Goal: Task Accomplishment & Management: Manage account settings

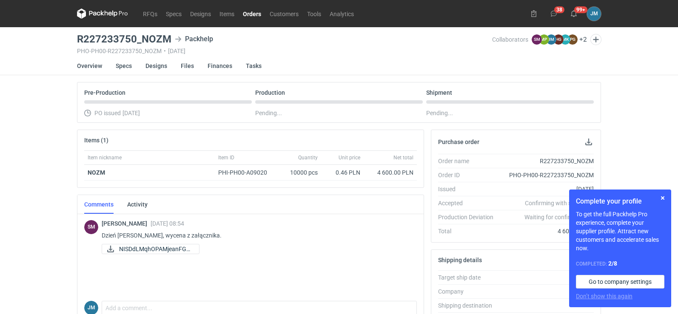
click at [98, 14] on icon at bounding box center [102, 14] width 51 height 10
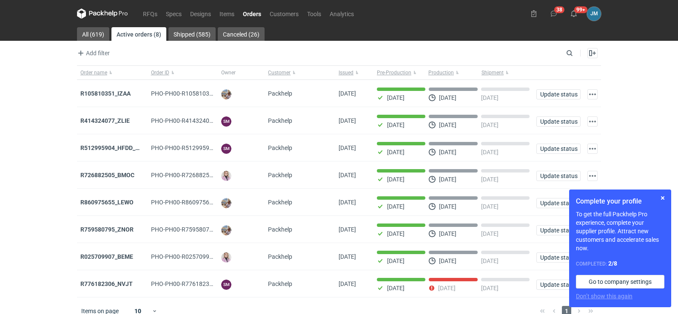
click at [88, 24] on nav "RFQs Specs Designs Items Orders Customers Tools Analytics" at bounding box center [217, 13] width 281 height 27
click at [88, 29] on link "All (619)" at bounding box center [93, 34] width 32 height 14
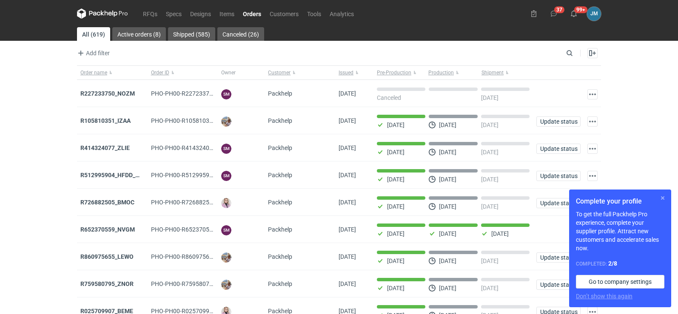
click at [660, 197] on button "button" at bounding box center [662, 198] width 10 height 10
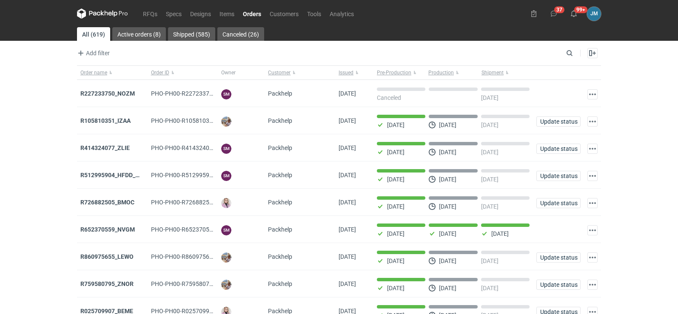
click at [114, 17] on icon at bounding box center [102, 14] width 51 height 10
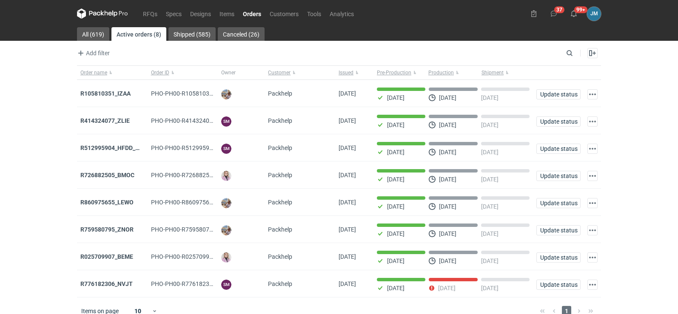
click at [116, 12] on icon at bounding box center [114, 14] width 5 height 6
click at [102, 20] on nav "RFQs Specs Designs Items Orders Customers Tools Analytics" at bounding box center [217, 13] width 281 height 27
click at [102, 17] on icon at bounding box center [102, 14] width 51 height 10
click at [103, 12] on icon at bounding box center [102, 13] width 3 height 5
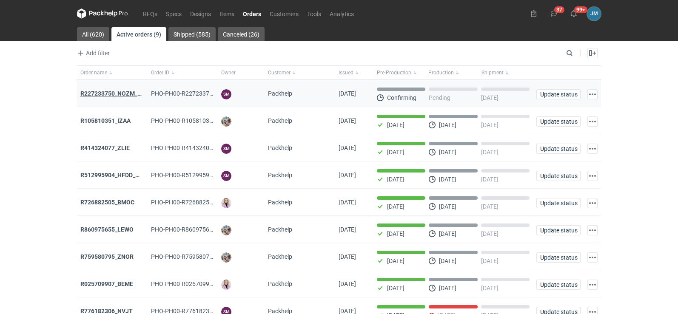
click at [96, 92] on strong "R227233750_NOZM_V1" at bounding box center [112, 93] width 64 height 7
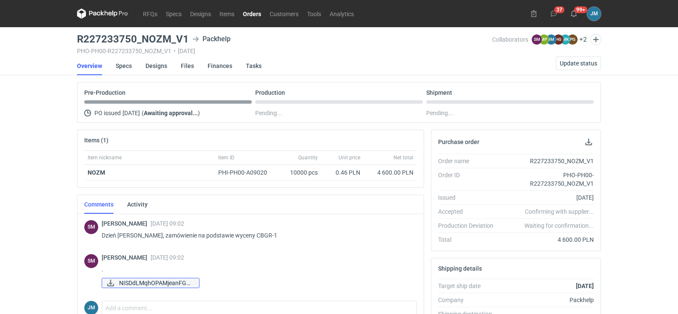
click at [145, 281] on span "NISDdLMqhOPAMjeanFGG..." at bounding box center [155, 282] width 73 height 9
click at [571, 62] on span "Update status" at bounding box center [577, 63] width 37 height 6
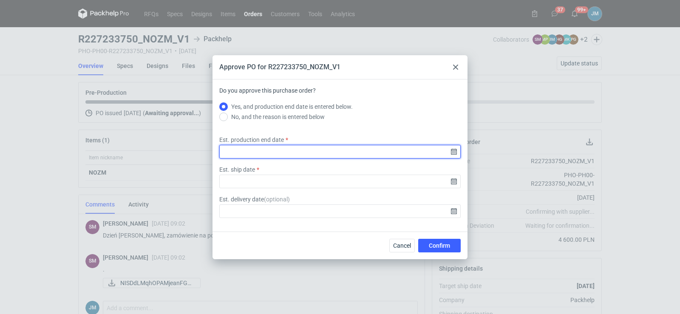
click at [455, 155] on input "Est. production end date" at bounding box center [339, 152] width 241 height 14
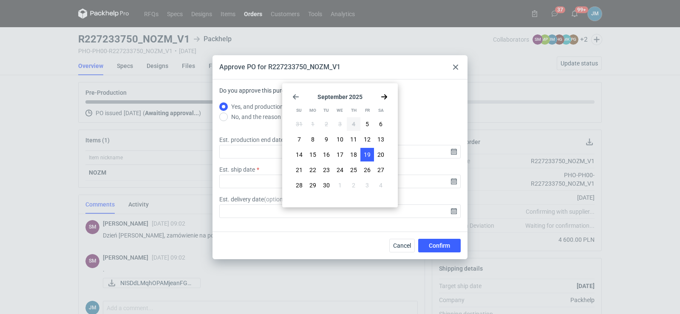
click at [369, 155] on span "19" at bounding box center [367, 154] width 7 height 9
type input "2025-09-19"
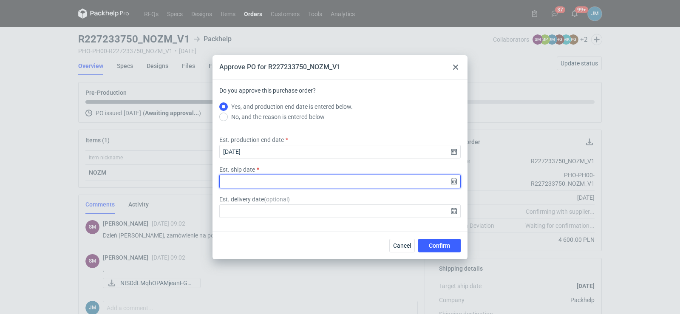
click at [454, 183] on input "Est. ship date" at bounding box center [339, 182] width 241 height 14
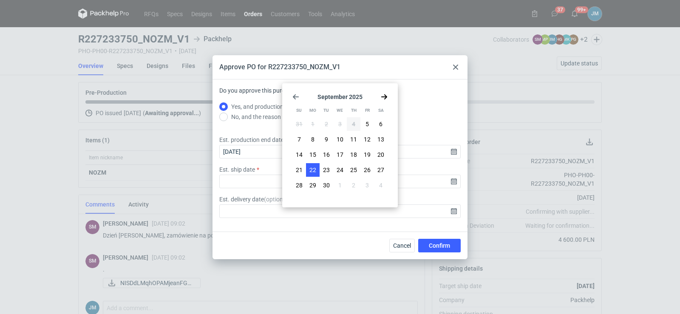
click at [315, 170] on span "22" at bounding box center [313, 170] width 7 height 9
type input "2025-09-22"
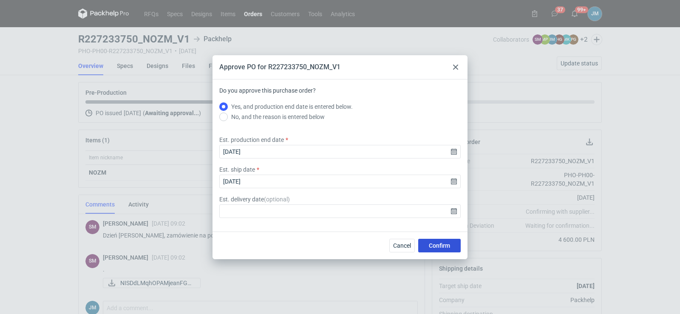
click at [429, 248] on span "Confirm" at bounding box center [439, 246] width 21 height 6
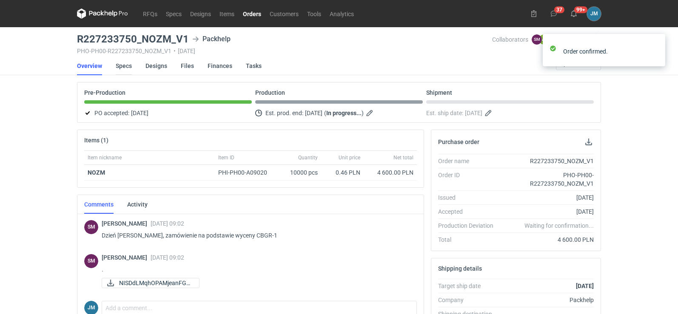
click at [121, 65] on link "Specs" at bounding box center [124, 66] width 16 height 19
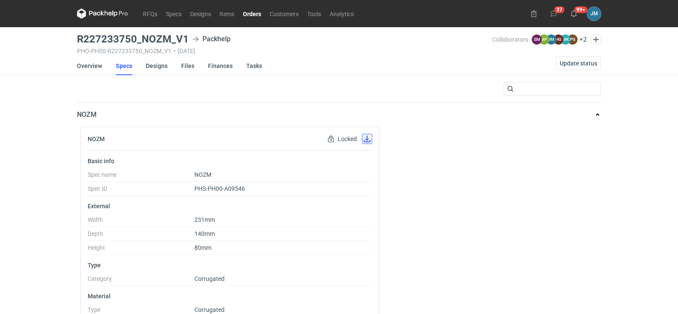
click at [366, 142] on button "button" at bounding box center [367, 139] width 10 height 10
click at [369, 140] on button "button" at bounding box center [367, 139] width 10 height 10
click at [153, 66] on link "Designs" at bounding box center [157, 66] width 22 height 19
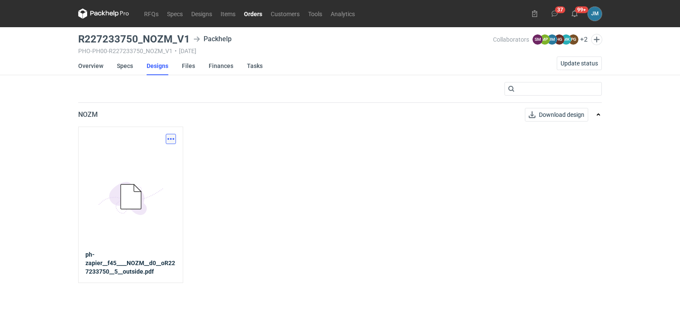
click at [169, 139] on button "button" at bounding box center [171, 139] width 10 height 10
click at [144, 158] on link "Download design part" at bounding box center [133, 158] width 78 height 14
click at [174, 141] on button "button" at bounding box center [171, 139] width 10 height 10
click at [134, 164] on link "Download design part" at bounding box center [133, 158] width 78 height 14
click at [189, 65] on link "Files" at bounding box center [188, 66] width 13 height 19
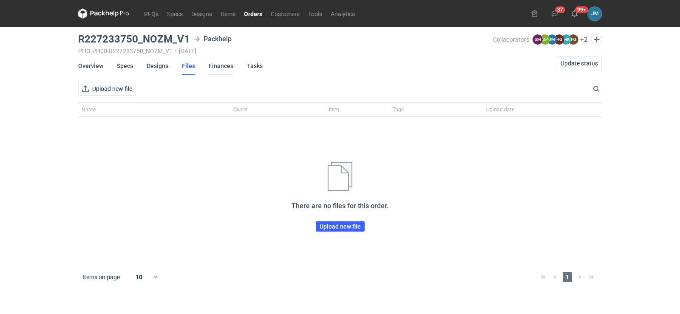
click at [212, 66] on link "Finances" at bounding box center [221, 66] width 25 height 19
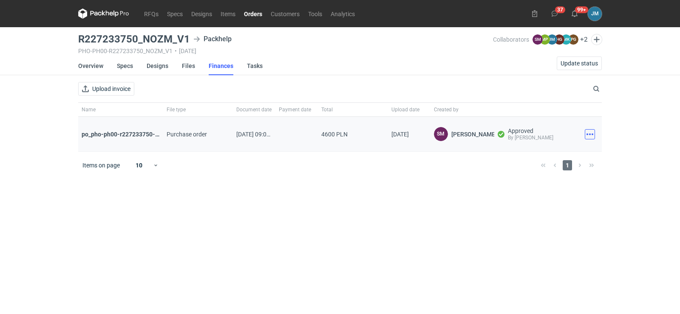
click at [586, 132] on button "button" at bounding box center [590, 134] width 10 height 10
click at [551, 152] on button "Download" at bounding box center [553, 153] width 78 height 14
click at [104, 14] on icon at bounding box center [103, 14] width 51 height 10
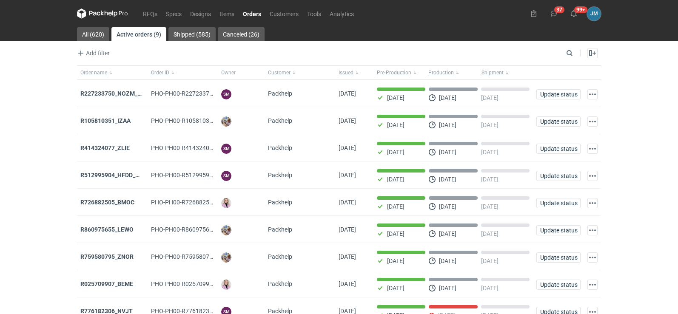
click at [105, 16] on icon at bounding box center [102, 14] width 51 height 10
click at [109, 93] on strong "R227233750_NOZM_V1" at bounding box center [112, 93] width 64 height 7
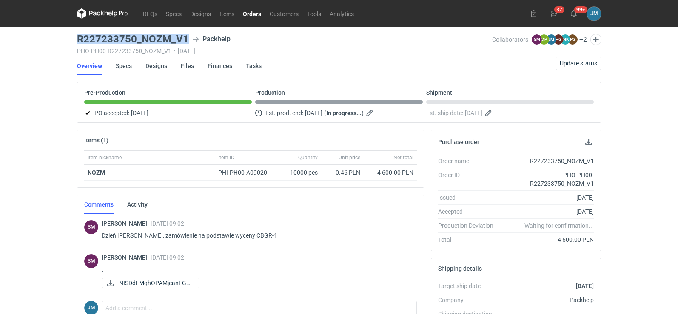
drag, startPoint x: 186, startPoint y: 40, endPoint x: 75, endPoint y: 39, distance: 111.0
click at [76, 39] on main "R227233750_NOZM_V1 Packhelp PHO-PH00-R227233750_NOZM_V1 • 04/09/2025 Collaborat…" at bounding box center [339, 291] width 531 height 528
copy h3 "R227233750_NOZM_V1"
click at [94, 11] on icon at bounding box center [102, 14] width 51 height 10
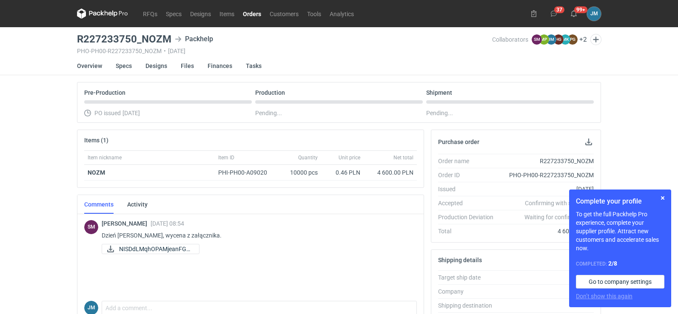
click at [106, 13] on icon at bounding box center [102, 14] width 51 height 10
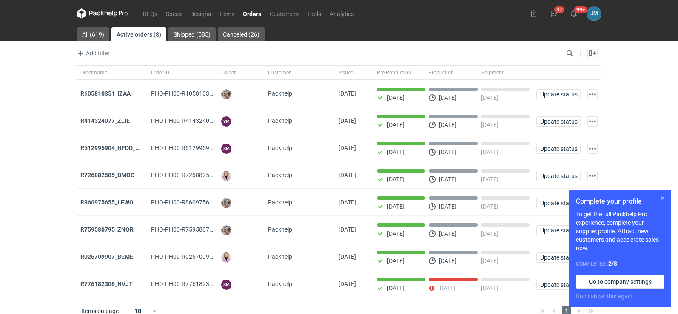
click at [661, 200] on button "button" at bounding box center [662, 198] width 10 height 10
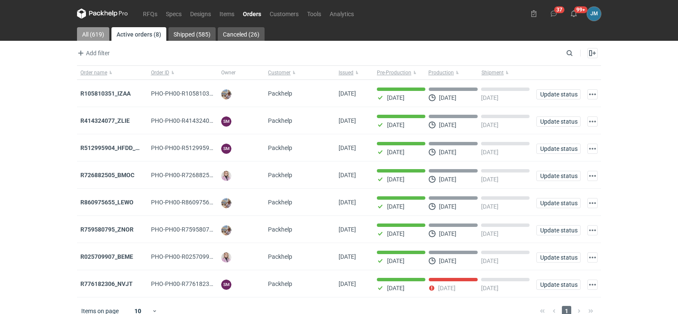
click at [82, 33] on link "All (619)" at bounding box center [93, 34] width 32 height 14
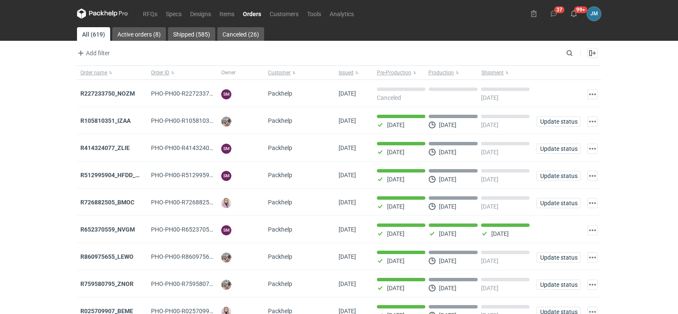
click at [104, 14] on icon at bounding box center [102, 14] width 51 height 10
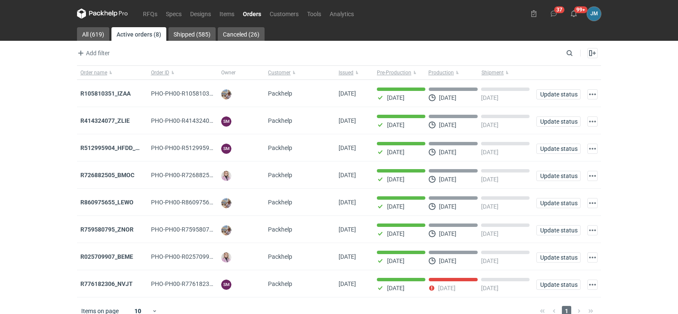
click at [105, 16] on icon at bounding box center [102, 14] width 51 height 10
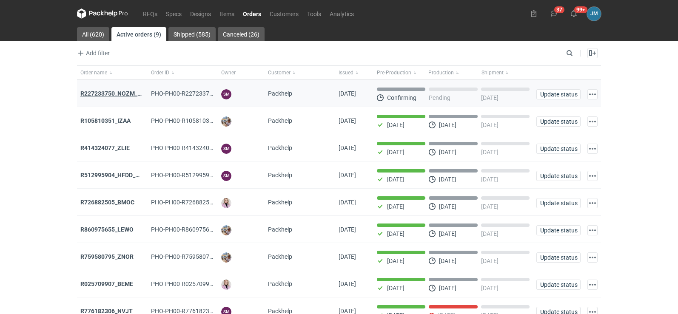
click at [104, 94] on strong "R227233750_NOZM_V1" at bounding box center [112, 93] width 64 height 7
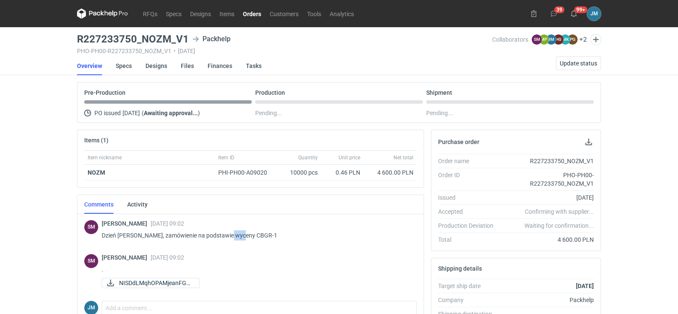
drag, startPoint x: 227, startPoint y: 238, endPoint x: 241, endPoint y: 236, distance: 14.3
click at [241, 236] on p "Dzień [PERSON_NAME], zamówienie na podstawie wyceny CBGR-1" at bounding box center [256, 235] width 308 height 10
copy p "CBGR"
